Goal: Task Accomplishment & Management: Use online tool/utility

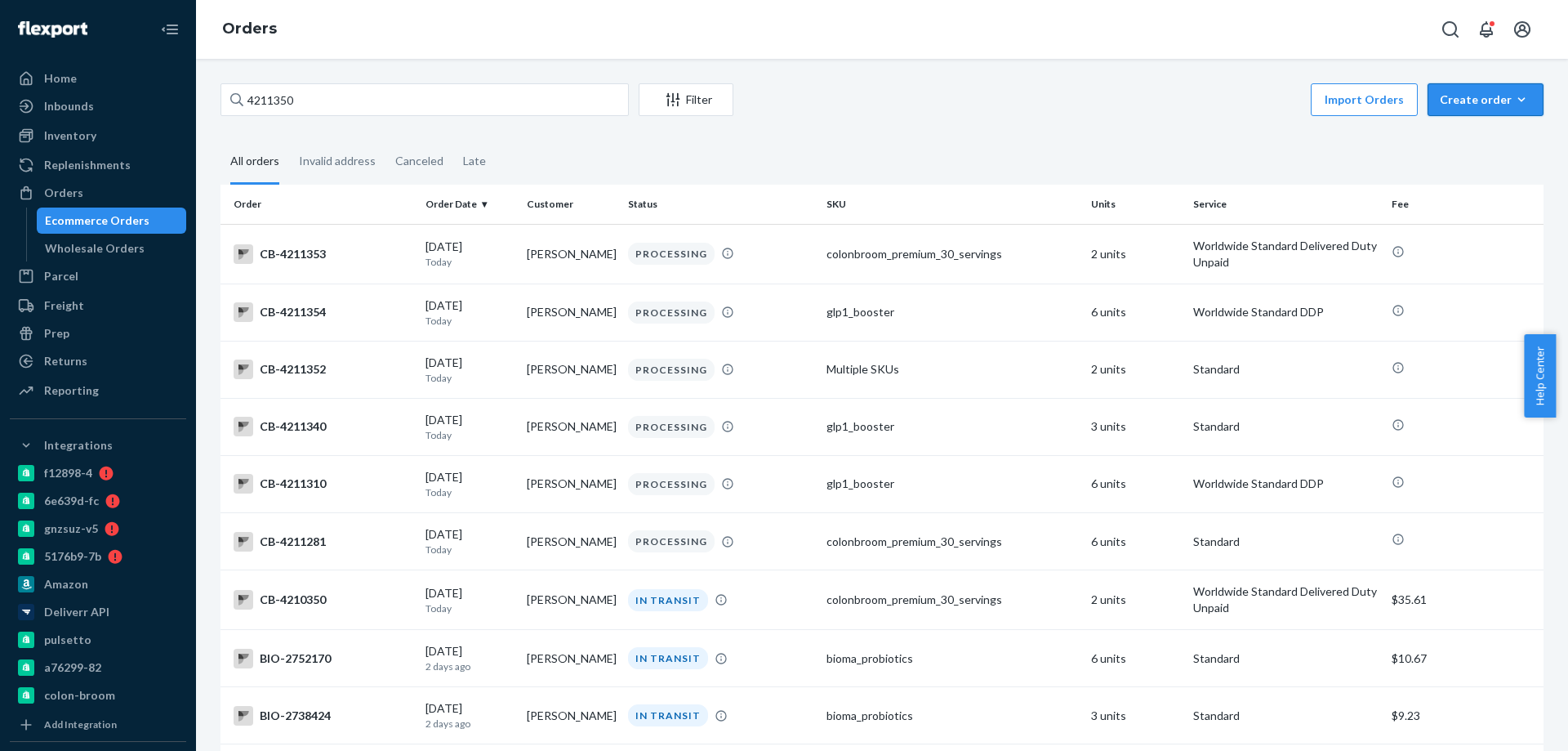
click at [1476, 100] on div "Create order" at bounding box center [1486, 100] width 92 height 16
click at [1468, 125] on span "Ecommerce order" at bounding box center [1442, 119] width 90 height 11
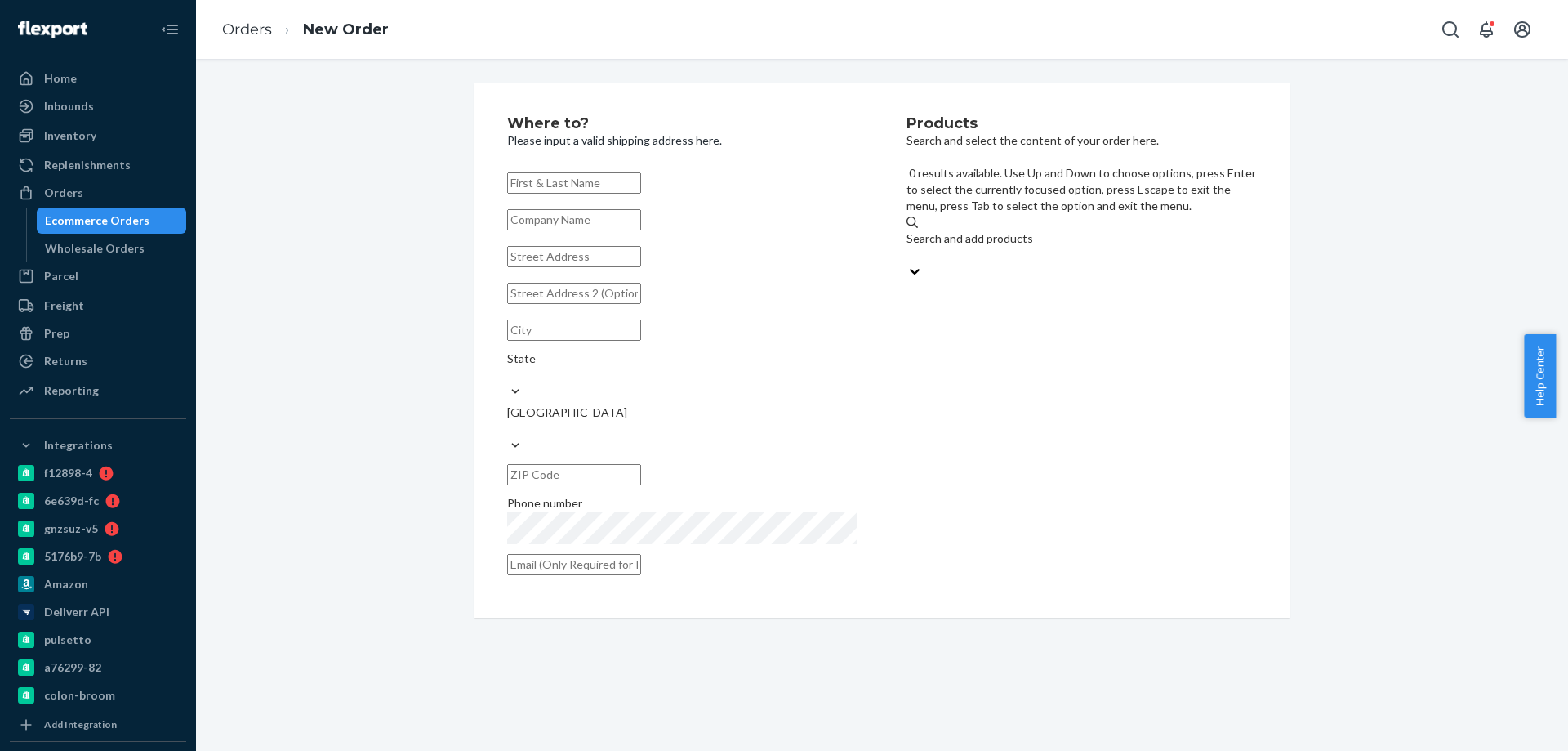
click at [1016, 230] on div "Search and add products" at bounding box center [1081, 247] width 351 height 33
click at [908, 247] on input "0 results available. Use Up and Down to choose options, press Enter to select t…" at bounding box center [907, 255] width 2 height 16
type input "v2"
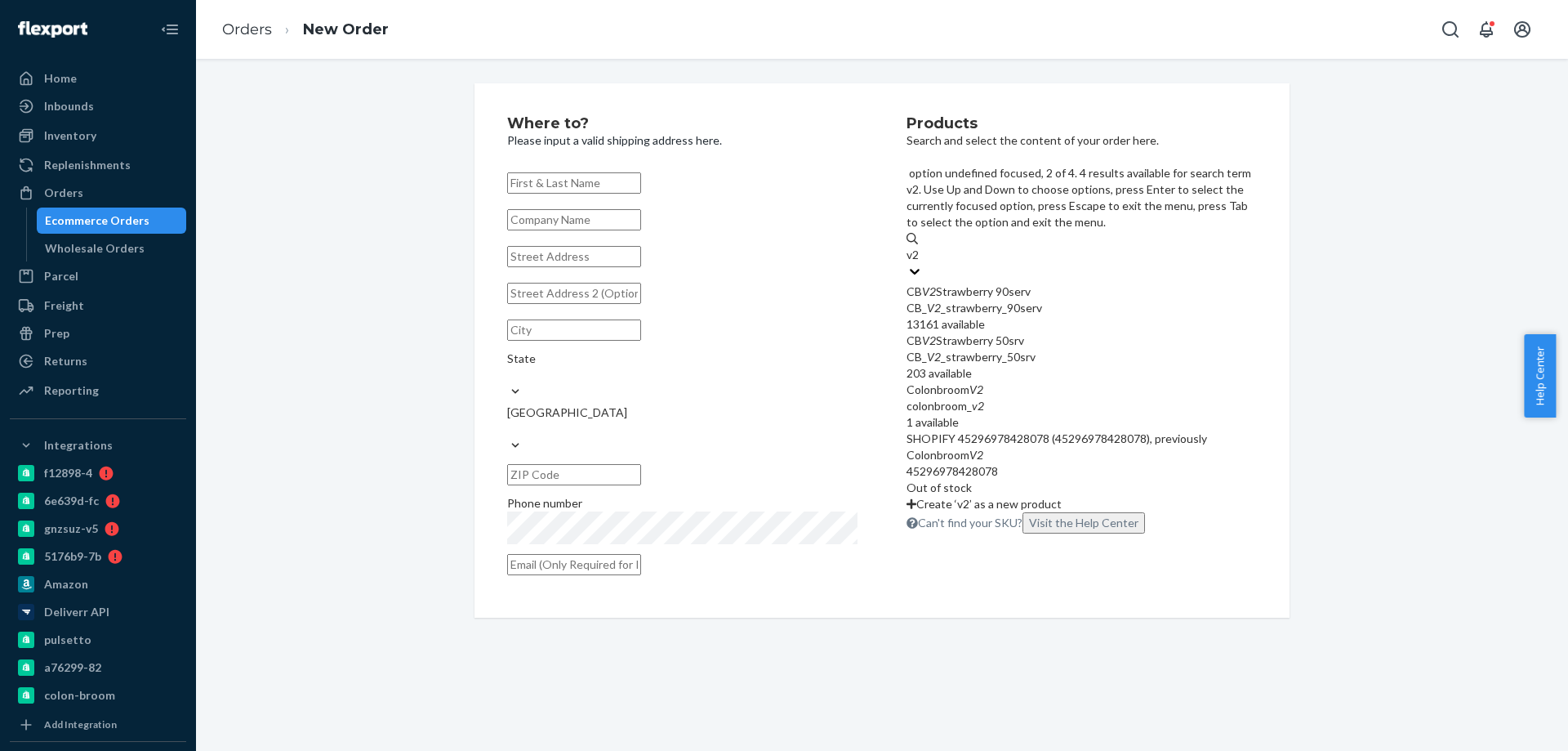
click at [1046, 333] on div "CB V2 Strawberry 50srv" at bounding box center [1081, 340] width 351 height 16
click at [920, 263] on input "v2" at bounding box center [913, 255] width 14 height 16
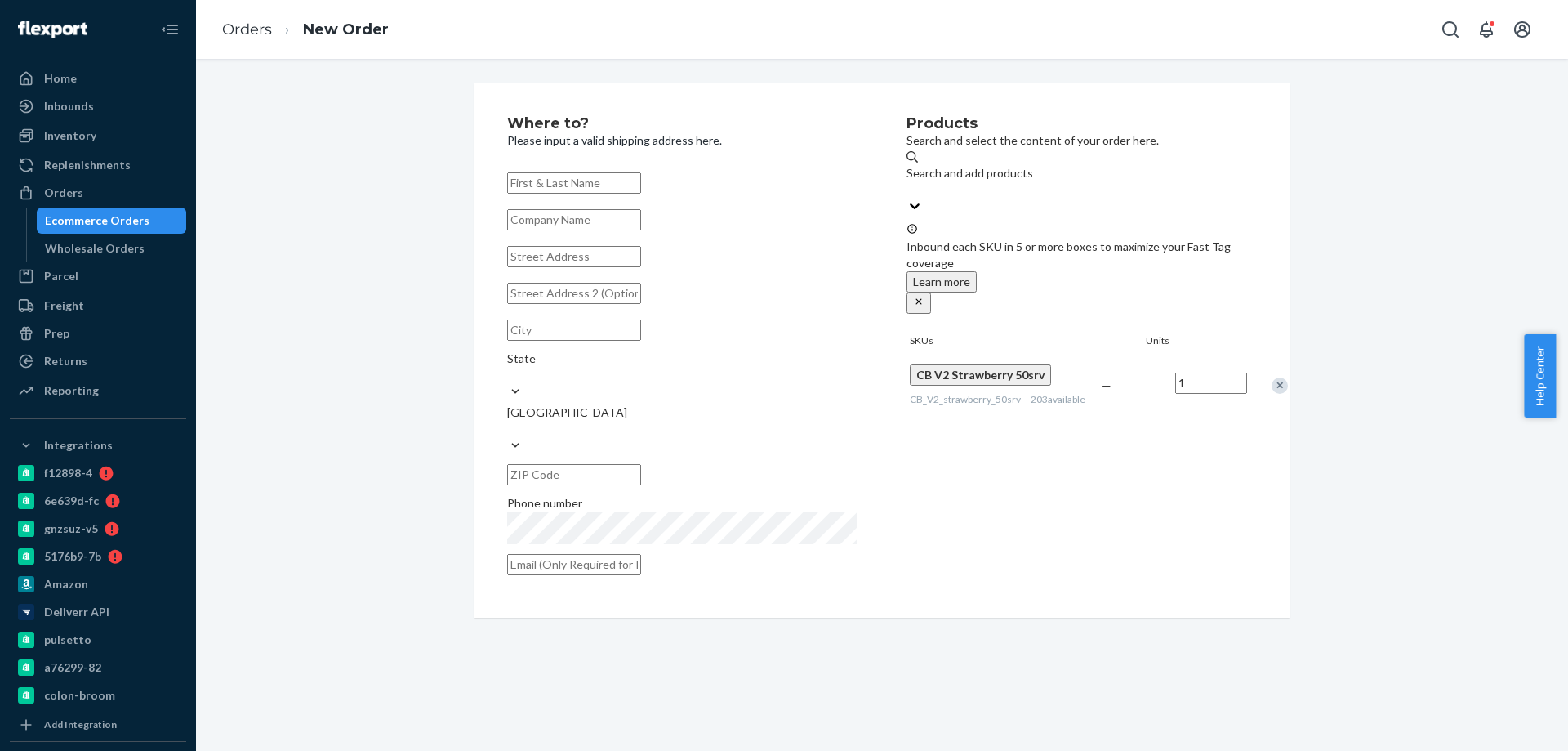
click at [782, 627] on div "Where to? Please input a valid shipping address here. State United States Phone…" at bounding box center [881, 405] width 1372 height 692
click at [783, 628] on div "Where to? Please input a valid shipping address here. State United States Phone…" at bounding box center [881, 405] width 1372 height 692
click at [858, 609] on div "Where to? Please input a valid shipping address here. State United States Phone…" at bounding box center [881, 405] width 1372 height 692
click at [708, 591] on div "Where to? Please input a valid shipping address here. State United States Phone…" at bounding box center [881, 405] width 1372 height 692
drag, startPoint x: 777, startPoint y: 632, endPoint x: 737, endPoint y: 610, distance: 45.7
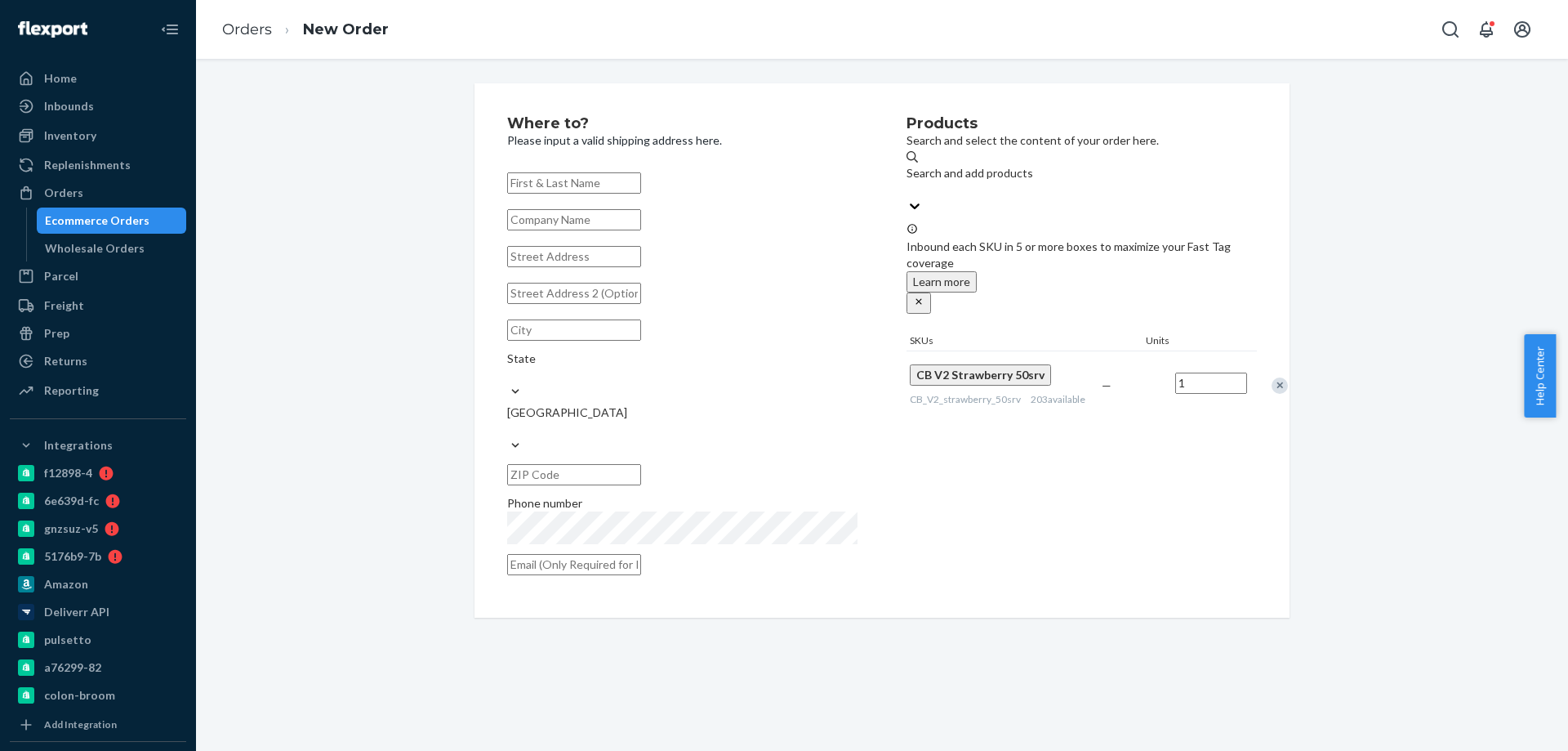
click at [777, 632] on div "Where to? Please input a valid shipping address here. State United States Phone…" at bounding box center [881, 405] width 1372 height 692
